Goal: Check status: Check status

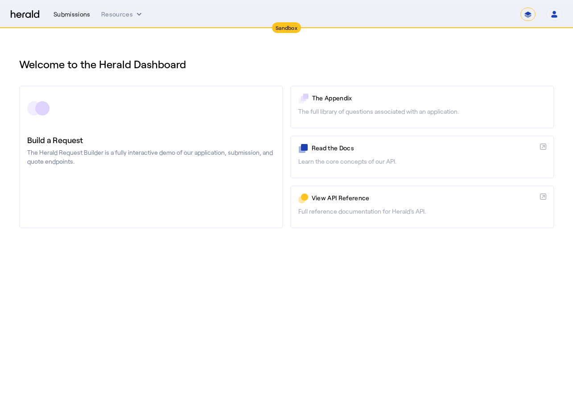
click at [81, 15] on div "Submissions" at bounding box center [72, 14] width 37 height 9
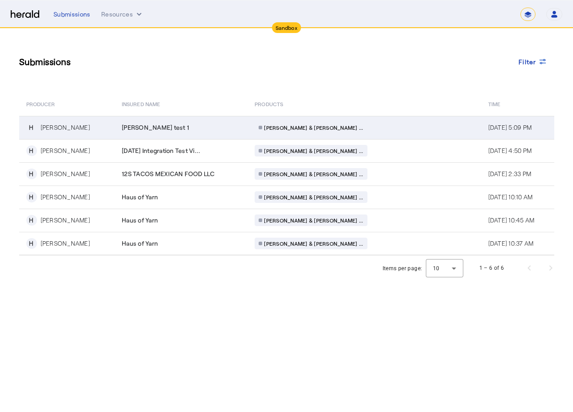
click at [219, 134] on td "[PERSON_NAME] test 1" at bounding box center [181, 127] width 133 height 23
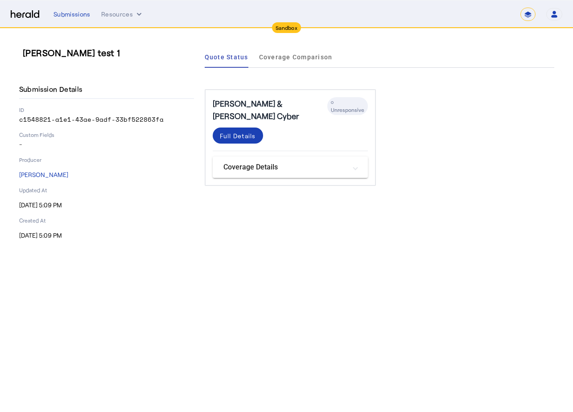
click at [349, 107] on span "Unresponsive" at bounding box center [347, 110] width 33 height 6
click at [282, 128] on div "Full Details" at bounding box center [290, 140] width 155 height 24
click at [59, 10] on div "Submissions" at bounding box center [72, 14] width 37 height 9
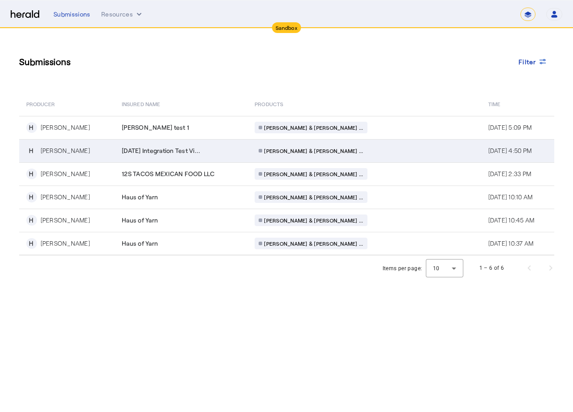
click at [200, 152] on span "[DATE] Integration Test Vi..." at bounding box center [161, 150] width 79 height 9
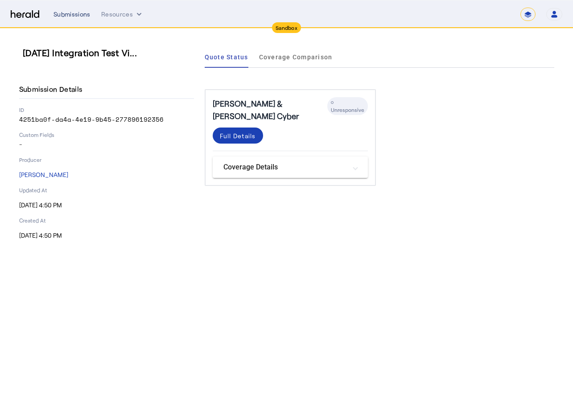
click at [75, 16] on div "Submissions" at bounding box center [72, 14] width 37 height 9
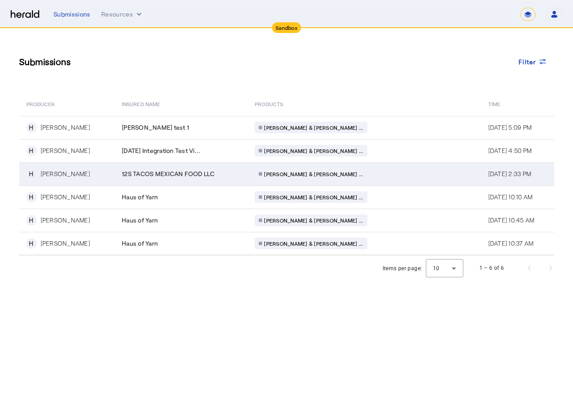
click at [177, 174] on span "12S TACOS MEXICAN FOOD LLC" at bounding box center [168, 173] width 93 height 9
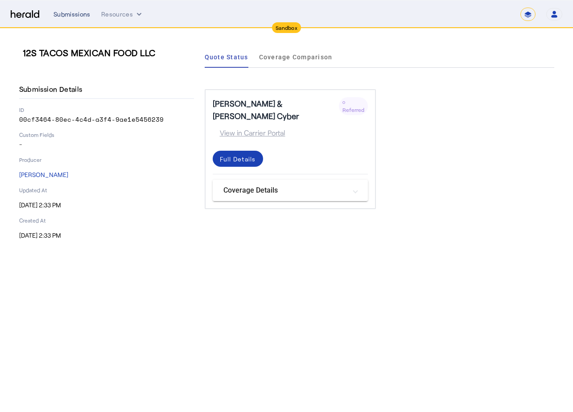
click at [66, 12] on div "Submissions" at bounding box center [72, 14] width 37 height 9
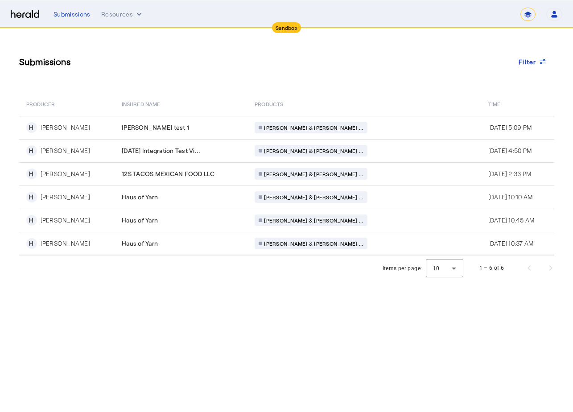
click at [214, 19] on div "Submissions Resources ******* Open user menu [PERSON_NAME] Herald API Profile M…" at bounding box center [308, 14] width 509 height 13
